Goal: Find specific page/section: Find specific page/section

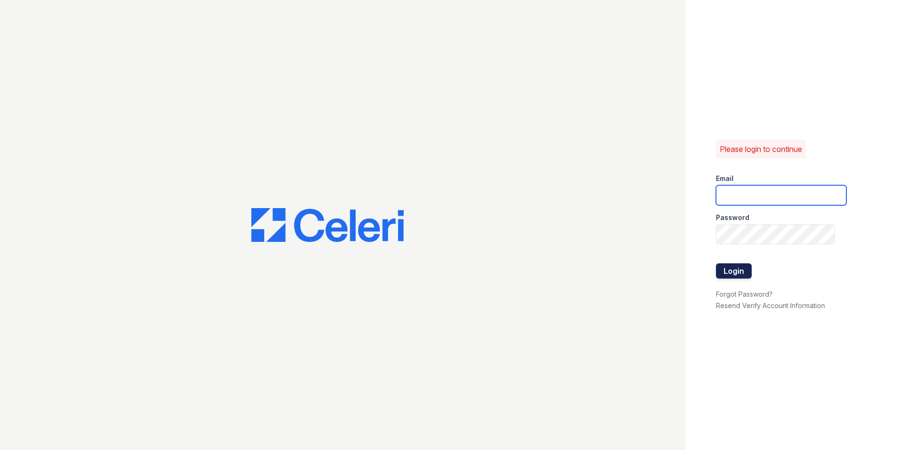
type input "[EMAIL_ADDRESS][DOMAIN_NAME]"
click at [736, 272] on button "Login" at bounding box center [734, 270] width 36 height 15
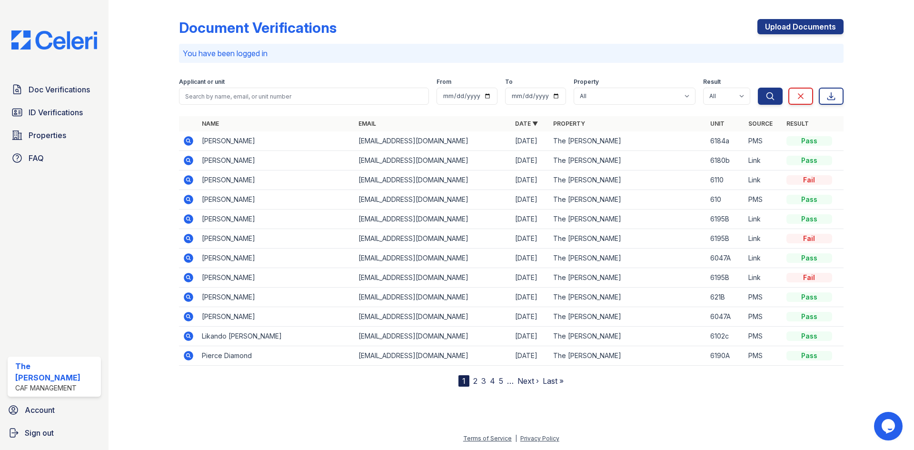
click at [476, 381] on link "2" at bounding box center [475, 381] width 4 height 10
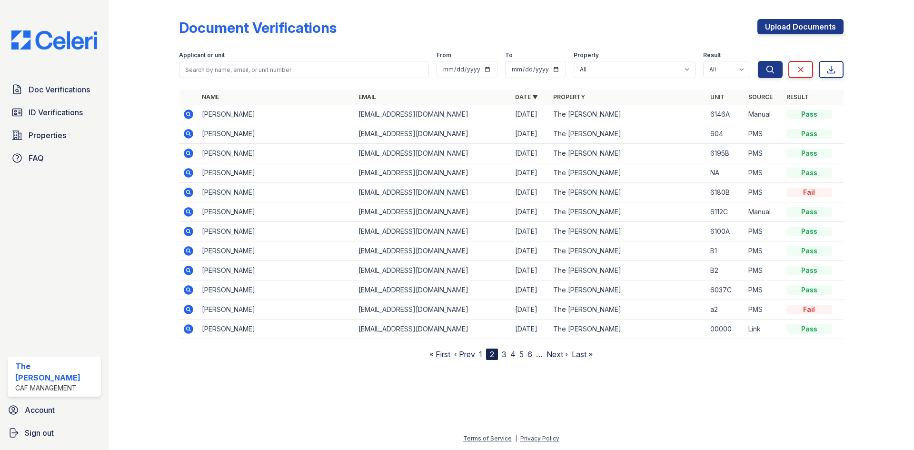
click at [481, 350] on link "1" at bounding box center [480, 354] width 3 height 10
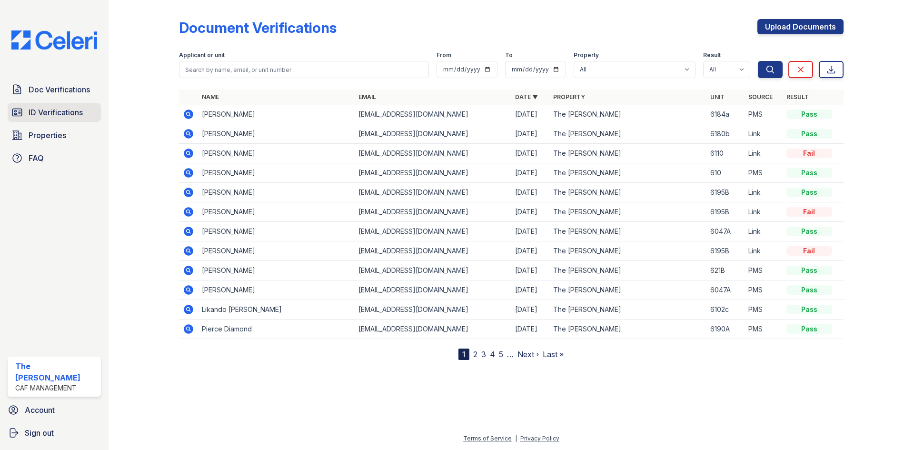
click at [60, 111] on span "ID Verifications" at bounding box center [56, 112] width 54 height 11
